Goal: Browse casually

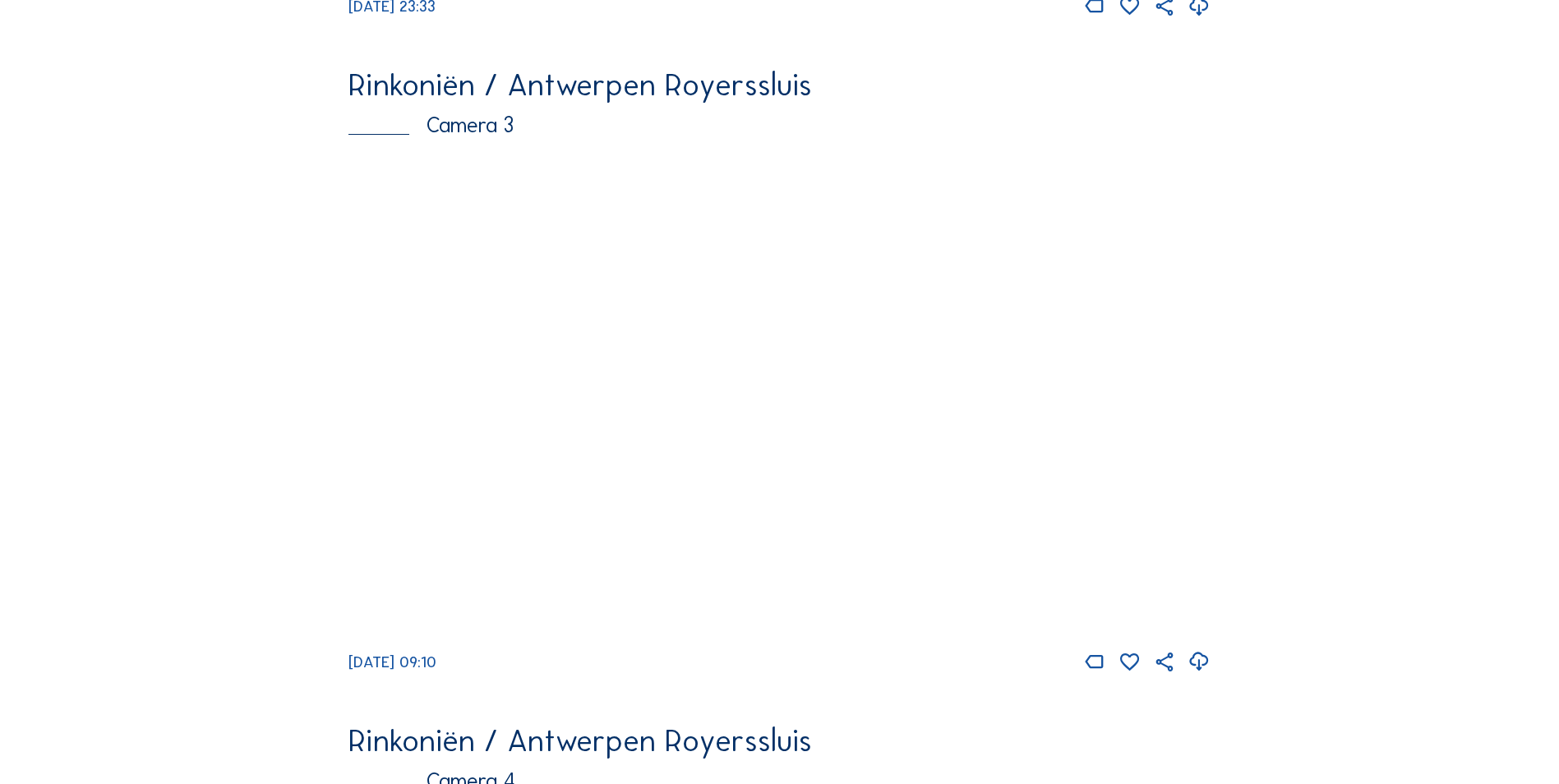
scroll to position [2135, 0]
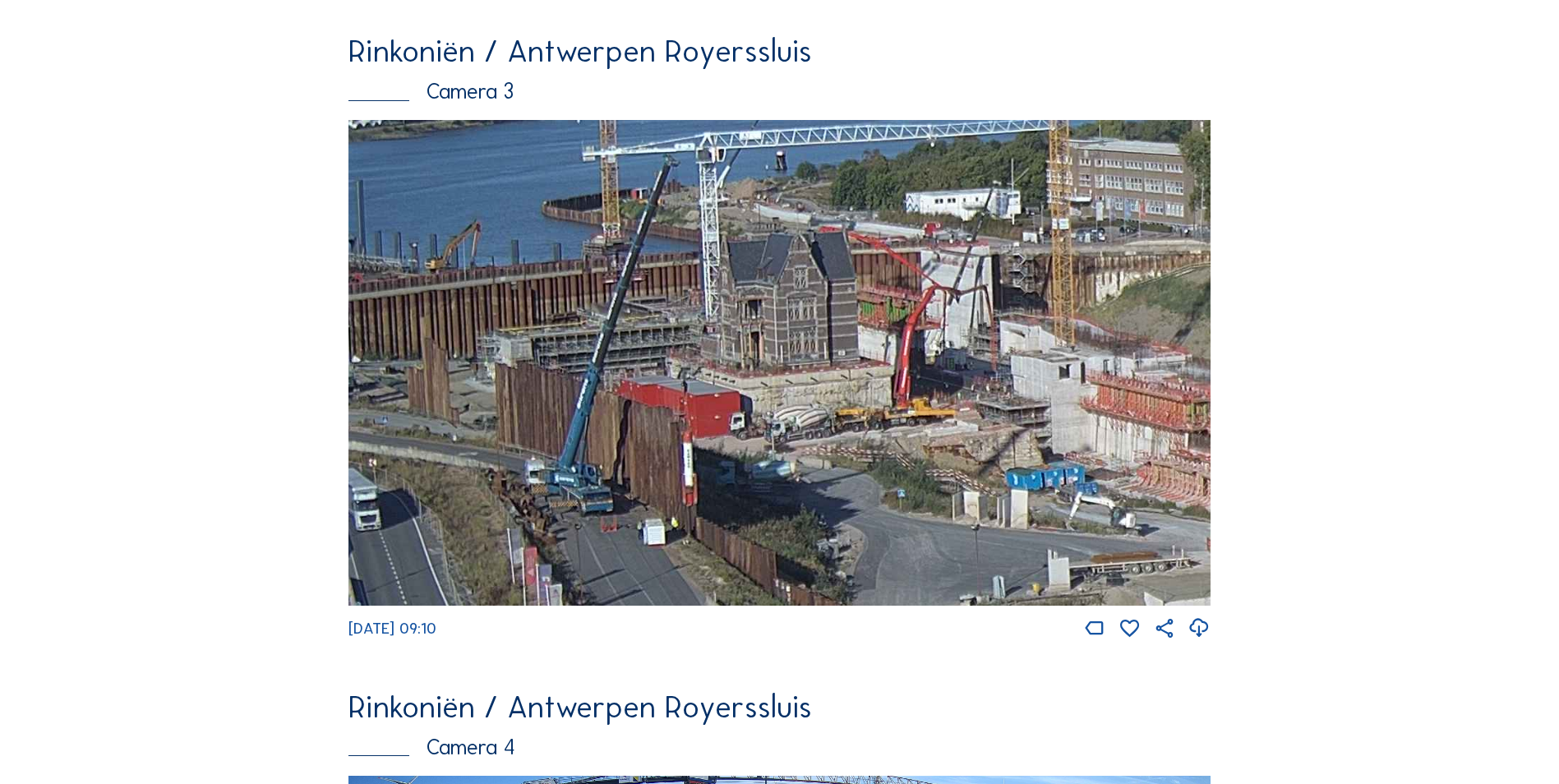
drag, startPoint x: 508, startPoint y: 334, endPoint x: 808, endPoint y: 446, distance: 320.2
click at [808, 446] on img at bounding box center [780, 362] width 862 height 484
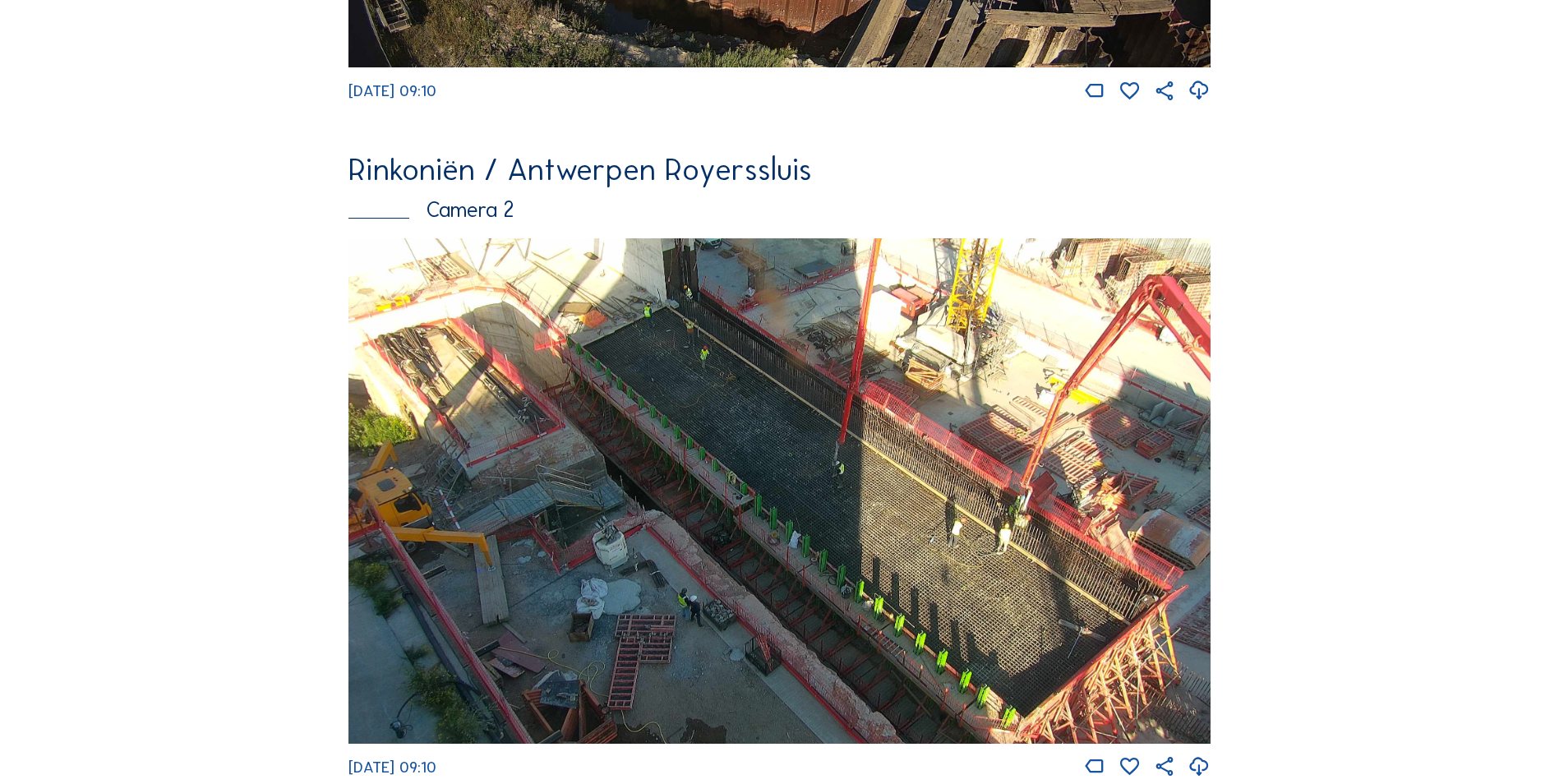
scroll to position [657, 0]
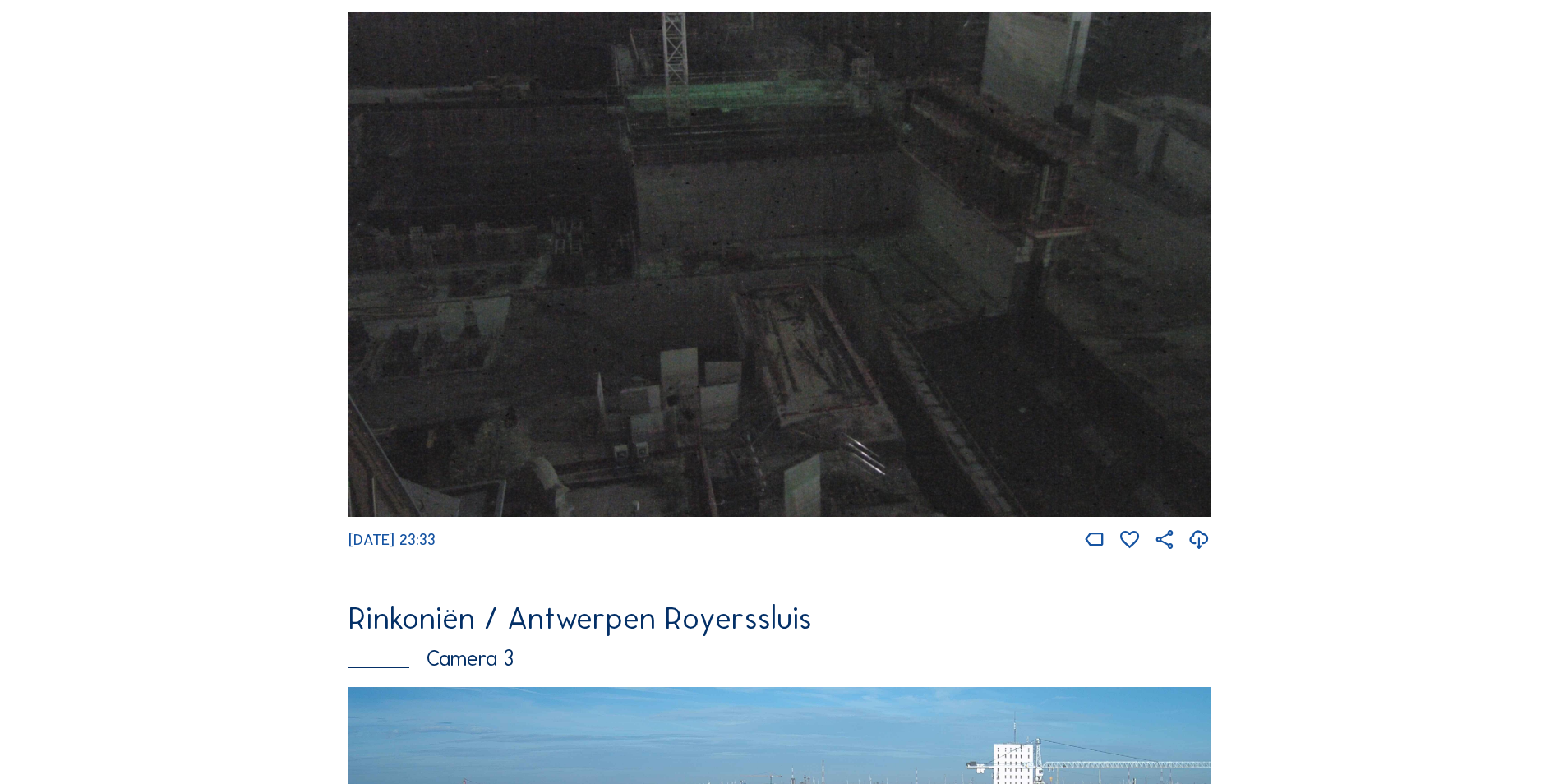
scroll to position [2060, 0]
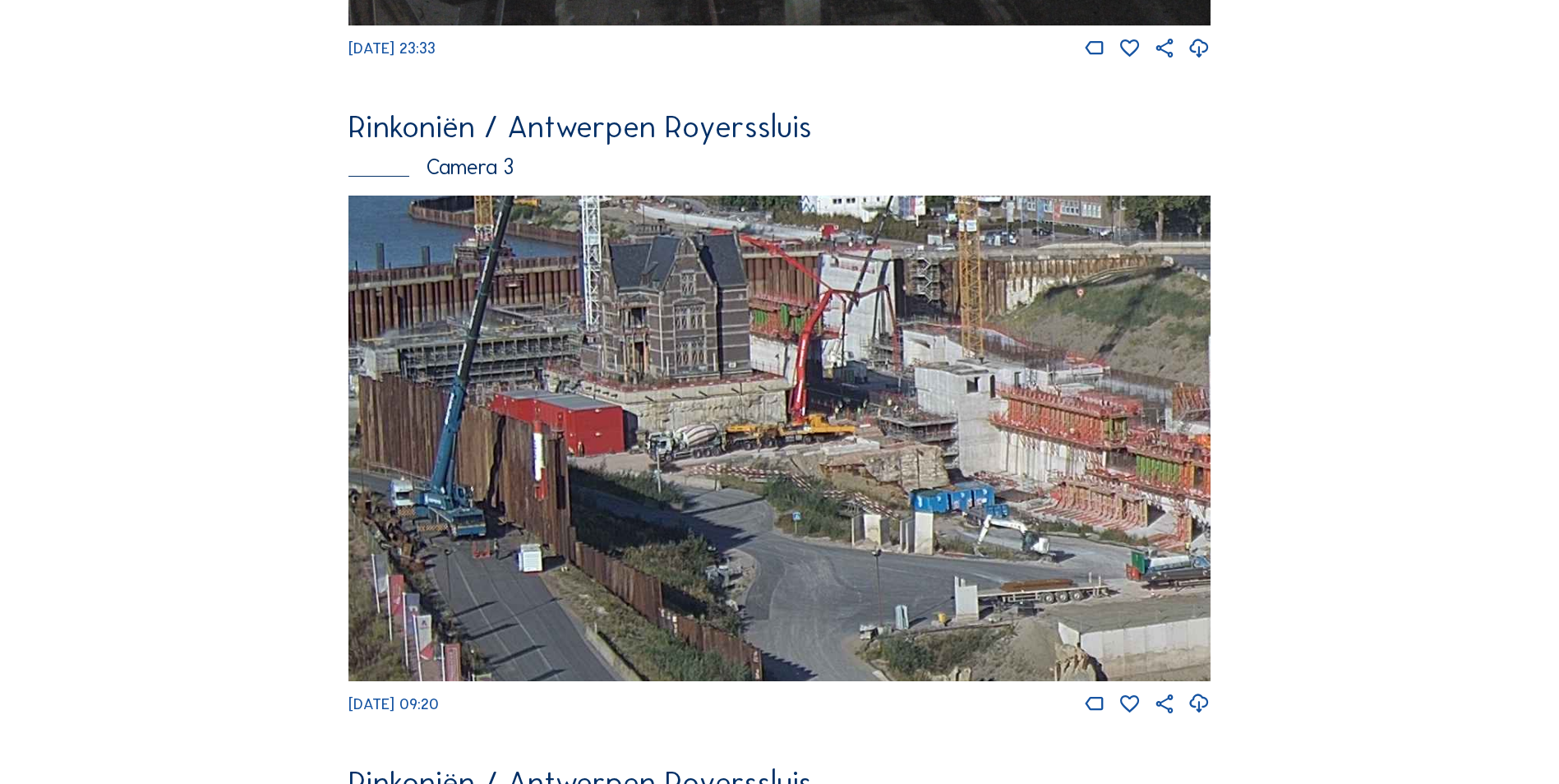
drag, startPoint x: 539, startPoint y: 448, endPoint x: 640, endPoint y: 450, distance: 101.0
click at [640, 450] on img at bounding box center [780, 437] width 862 height 484
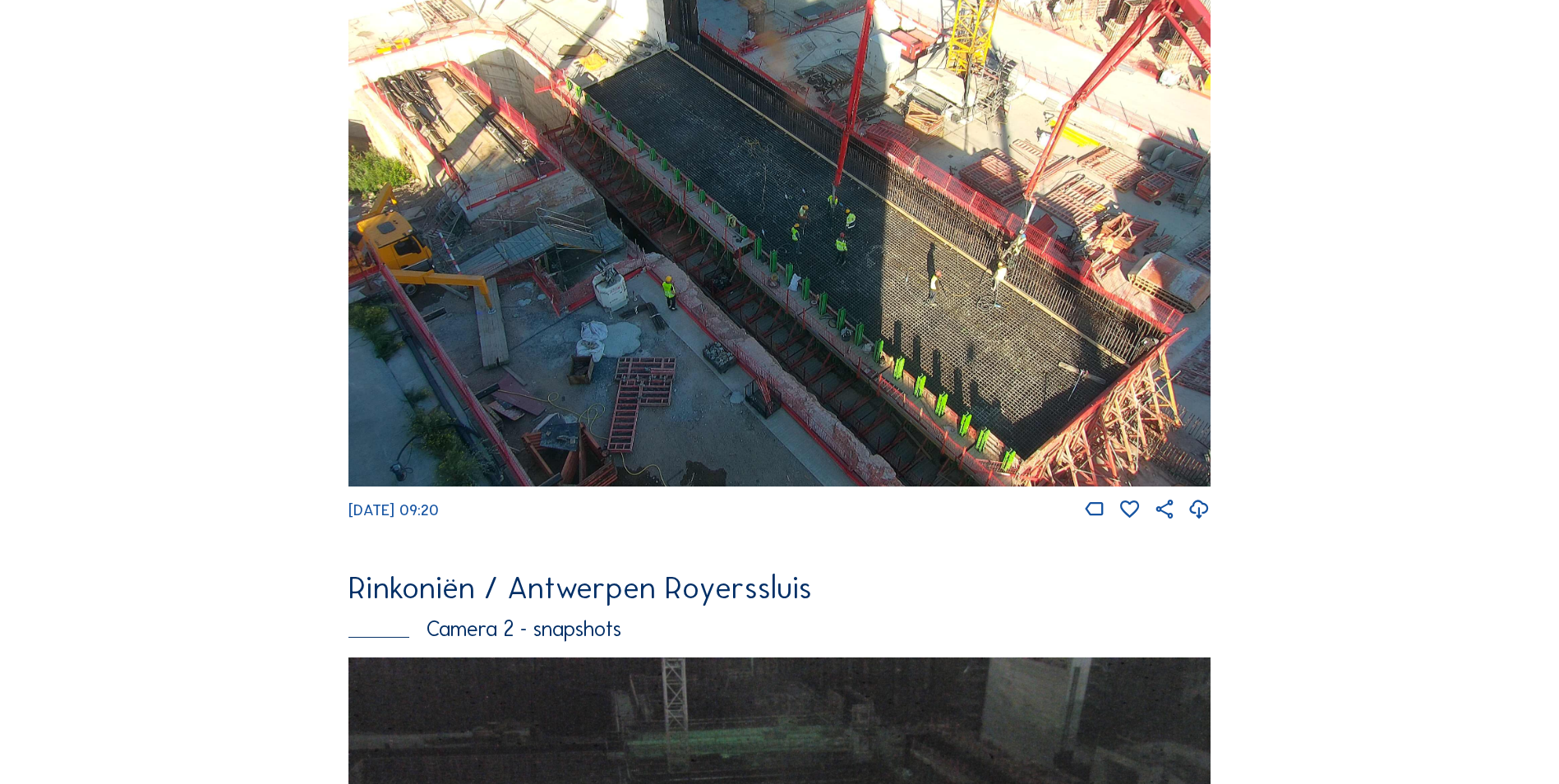
scroll to position [910, 0]
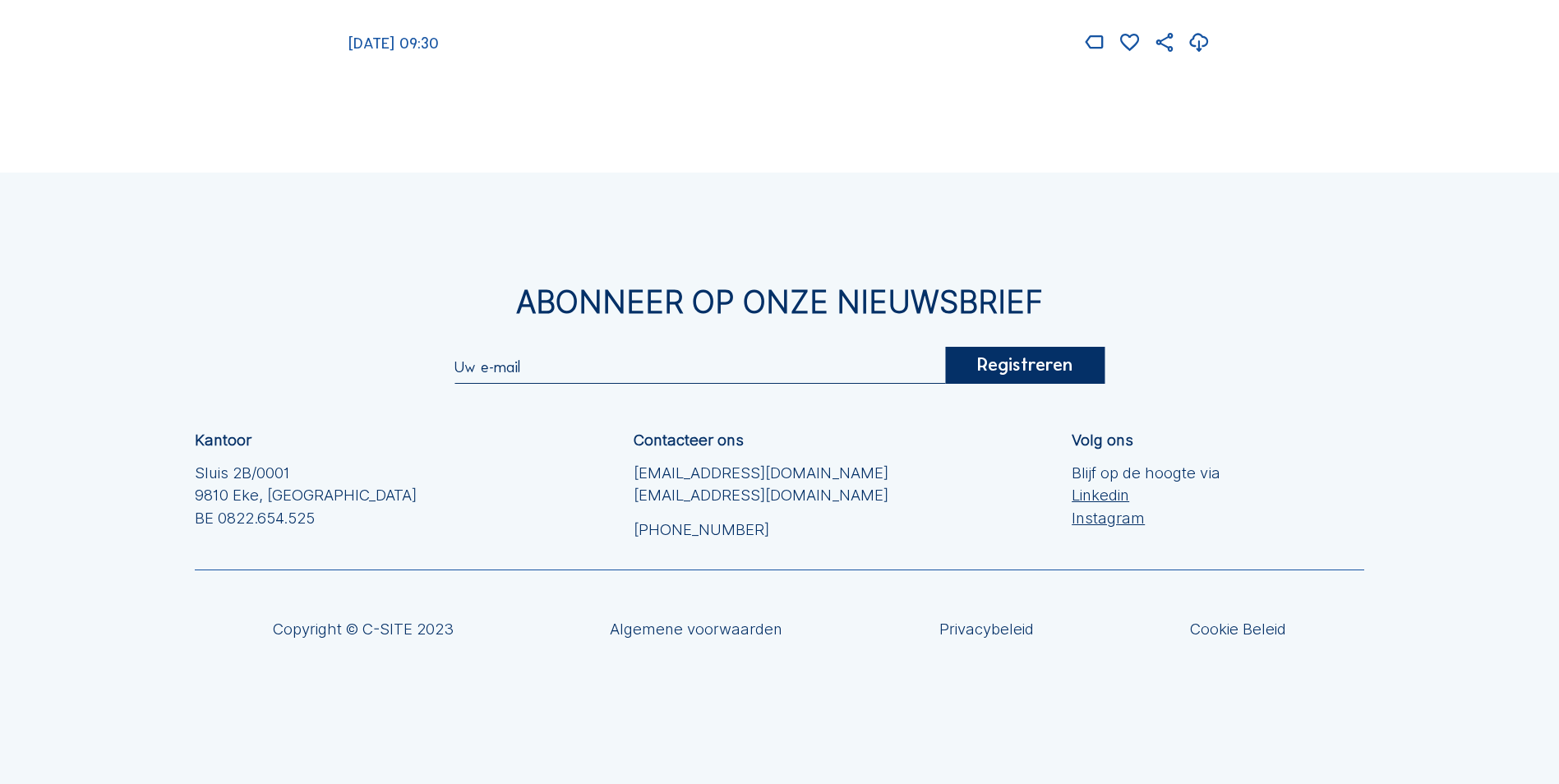
scroll to position [3412, 0]
